Goal: Transaction & Acquisition: Purchase product/service

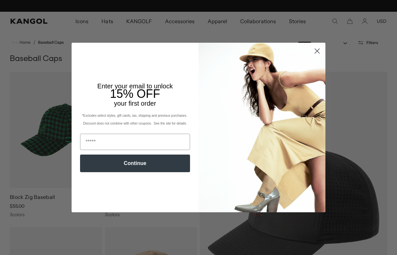
scroll to position [0, 134]
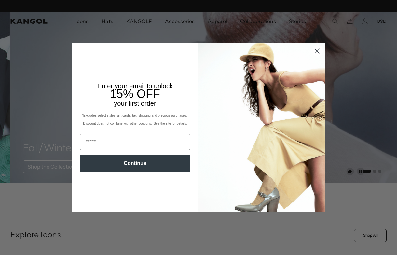
scroll to position [0, 134]
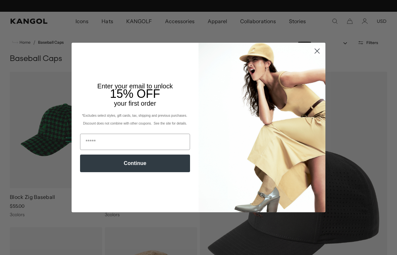
scroll to position [0, 134]
